Goal: Task Accomplishment & Management: Manage account settings

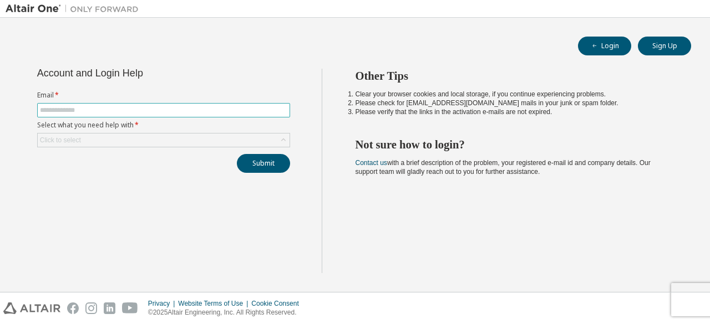
click at [269, 113] on input "text" at bounding box center [163, 110] width 247 height 9
type input "**********"
click at [216, 141] on div "Click to select" at bounding box center [164, 140] width 252 height 13
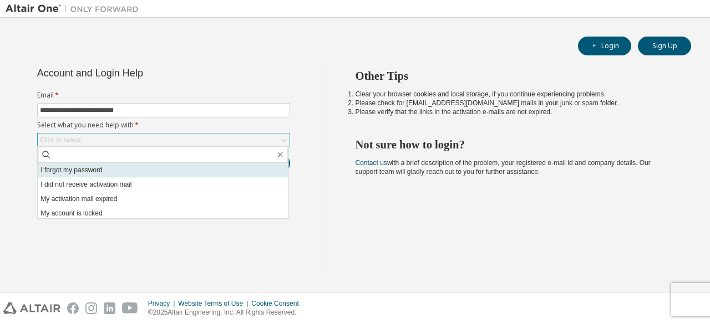
click at [84, 174] on li "I forgot my password" at bounding box center [163, 170] width 250 height 14
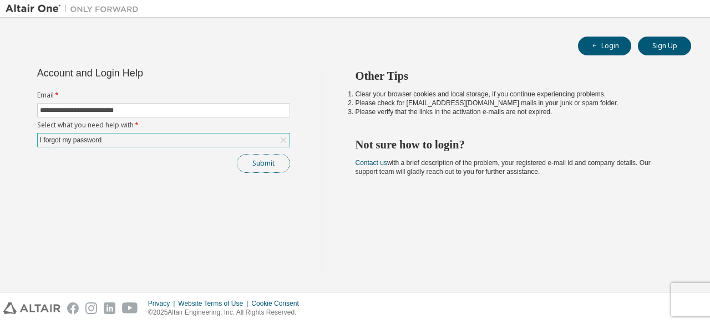
click at [248, 162] on button "Submit" at bounding box center [263, 163] width 53 height 19
drag, startPoint x: 355, startPoint y: 70, endPoint x: 553, endPoint y: 239, distance: 260.4
click at [553, 239] on div "Other Tips Clear your browser cookies and local storage, if you continue experi…" at bounding box center [513, 171] width 383 height 205
click at [312, 128] on div "**********" at bounding box center [164, 171] width 316 height 205
drag, startPoint x: 360, startPoint y: 78, endPoint x: 558, endPoint y: 125, distance: 203.4
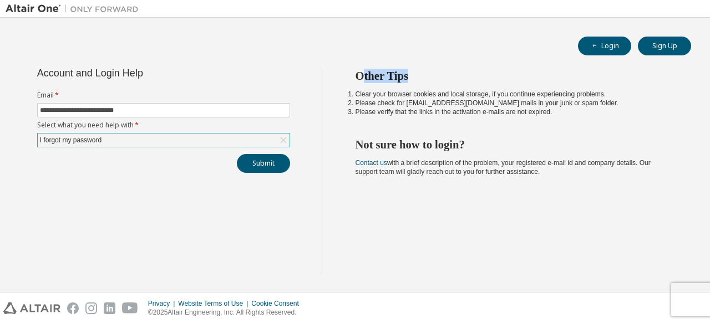
click at [558, 125] on div "Other Tips Clear your browser cookies and local storage, if you continue experi…" at bounding box center [513, 171] width 383 height 205
drag, startPoint x: 349, startPoint y: 144, endPoint x: 568, endPoint y: 176, distance: 221.5
click at [568, 176] on div "Other Tips Clear your browser cookies and local storage, if you continue experi…" at bounding box center [513, 171] width 383 height 205
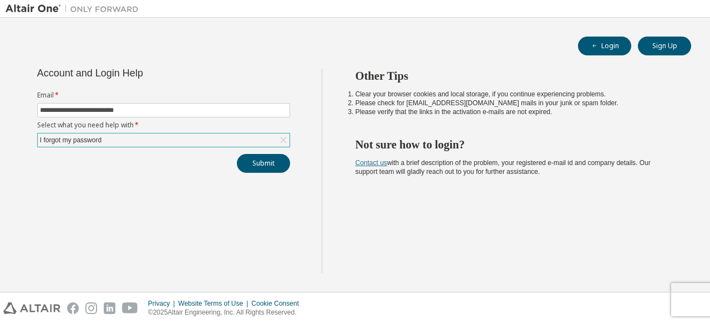
drag, startPoint x: 576, startPoint y: 180, endPoint x: 358, endPoint y: 164, distance: 219.1
click at [358, 164] on div "Other Tips Clear your browser cookies and local storage, if you continue experi…" at bounding box center [513, 171] width 383 height 205
click at [358, 164] on link "Contact us" at bounding box center [371, 163] width 32 height 8
click at [355, 179] on div "Other Tips Clear your browser cookies and local storage, if you continue experi…" at bounding box center [513, 171] width 383 height 205
click at [373, 161] on link "Contact us" at bounding box center [371, 163] width 32 height 8
